Goal: Find specific page/section: Find specific page/section

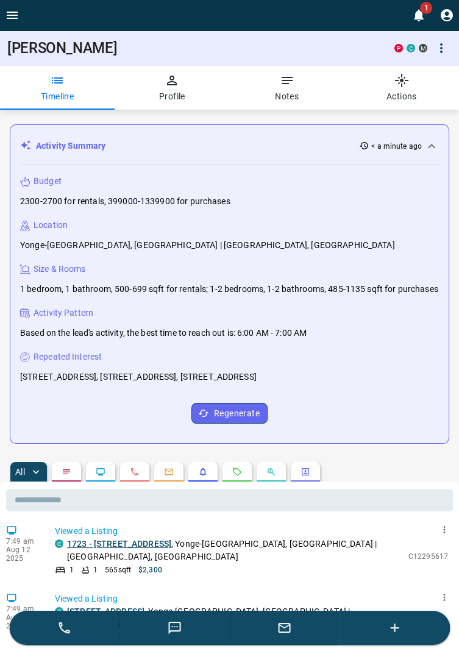
click at [19, 13] on button "Open drawer" at bounding box center [12, 15] width 24 height 30
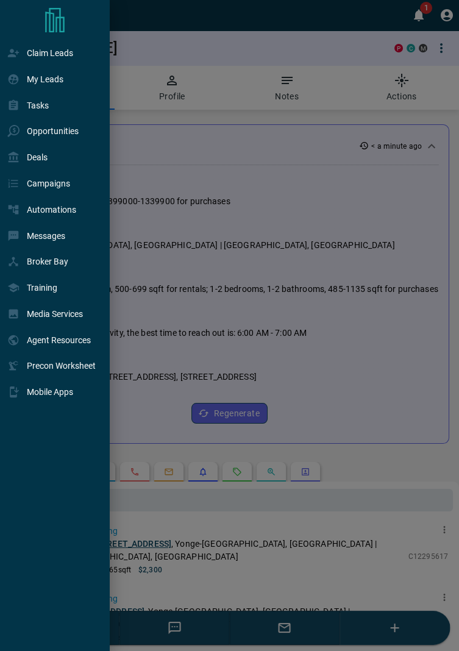
click at [291, 176] on div at bounding box center [229, 325] width 459 height 651
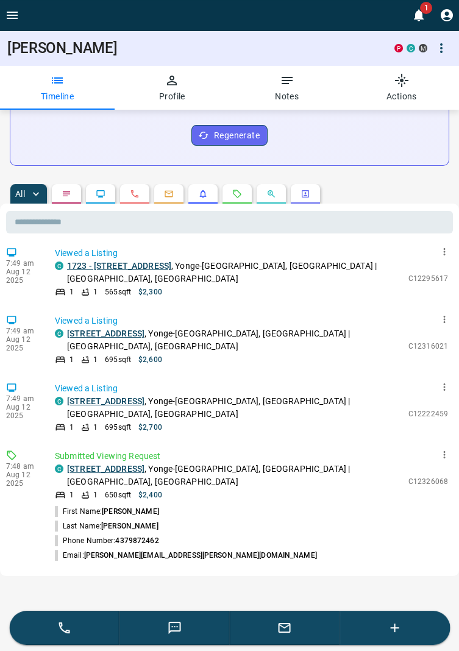
click at [12, 18] on icon "Open drawer" at bounding box center [12, 15] width 11 height 7
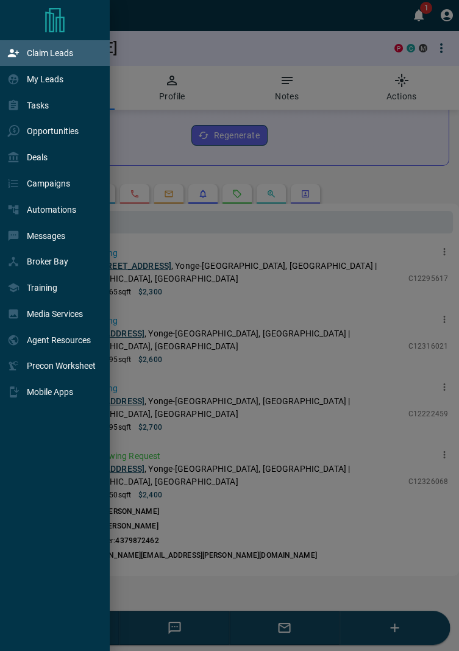
click at [60, 55] on p "Claim Leads" at bounding box center [50, 53] width 46 height 10
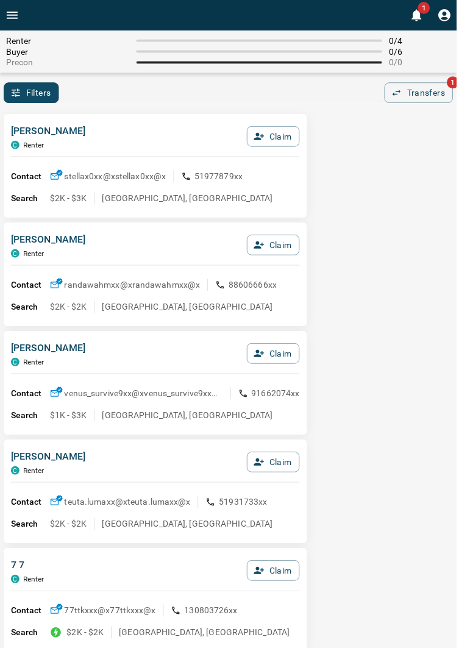
click at [14, 12] on icon "Open drawer" at bounding box center [12, 15] width 11 height 7
